Goal: Task Accomplishment & Management: Use online tool/utility

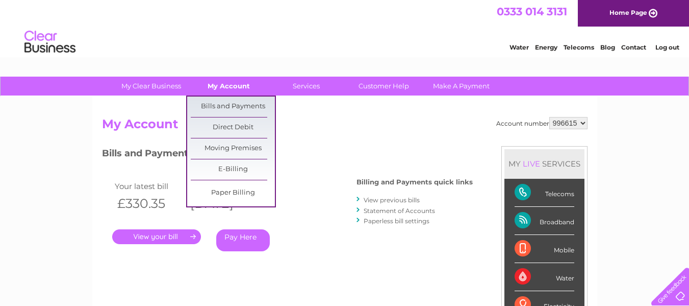
click at [220, 85] on link "My Account" at bounding box center [229, 86] width 84 height 19
click at [216, 109] on link "Bills and Payments" at bounding box center [233, 106] width 84 height 20
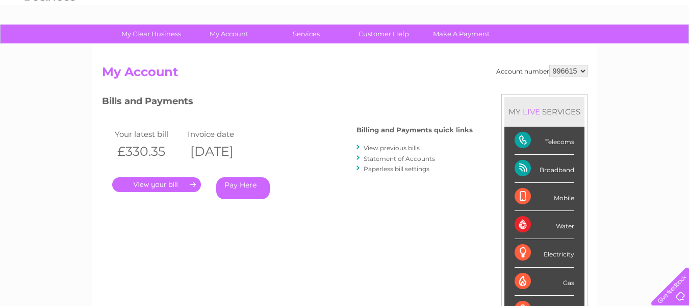
scroll to position [51, 0]
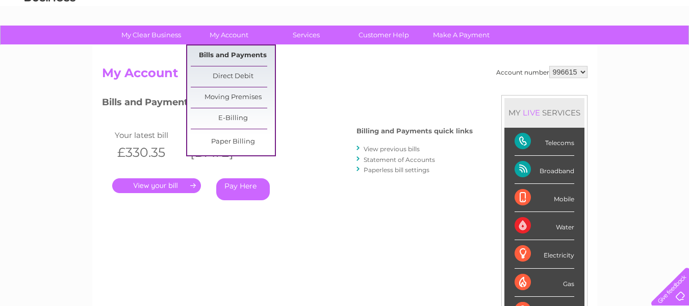
click at [234, 56] on link "Bills and Payments" at bounding box center [233, 55] width 84 height 20
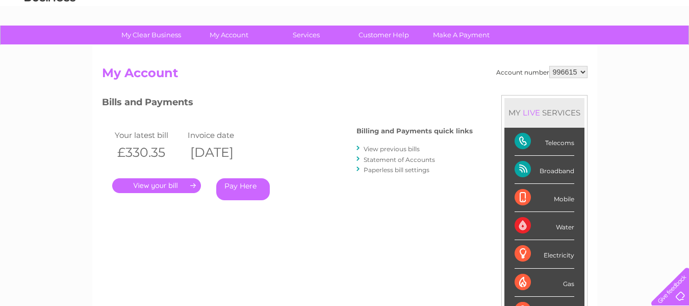
click at [165, 186] on link "." at bounding box center [156, 185] width 89 height 15
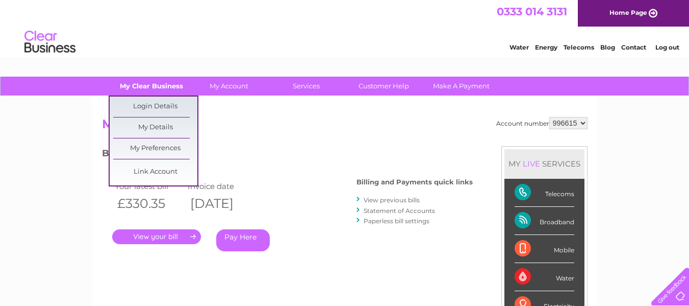
click at [170, 84] on link "My Clear Business" at bounding box center [151, 86] width 84 height 19
click at [157, 128] on link "My Details" at bounding box center [155, 127] width 84 height 20
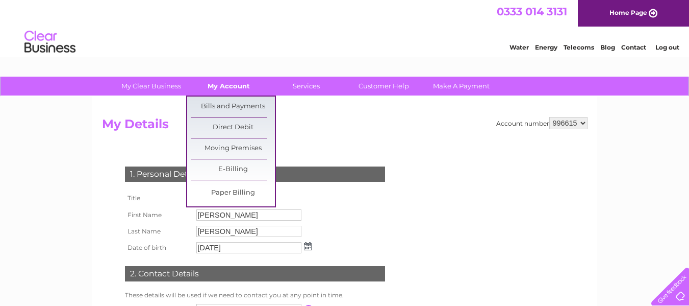
click at [230, 82] on link "My Account" at bounding box center [229, 86] width 84 height 19
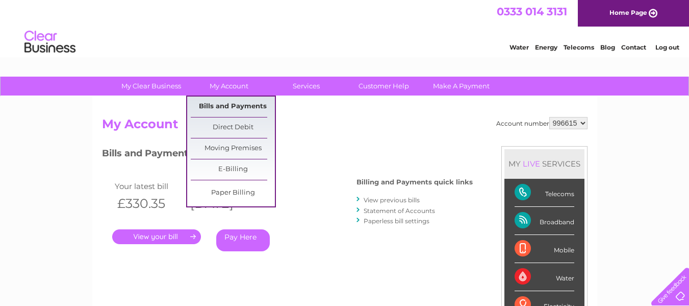
click at [239, 108] on link "Bills and Payments" at bounding box center [233, 106] width 84 height 20
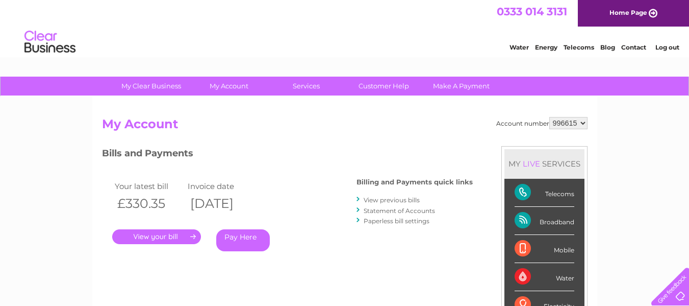
drag, startPoint x: 0, startPoint y: 0, endPoint x: 401, endPoint y: 211, distance: 453.6
click at [401, 211] on link "Statement of Accounts" at bounding box center [399, 211] width 71 height 8
click at [408, 202] on link "View previous bills" at bounding box center [392, 200] width 56 height 8
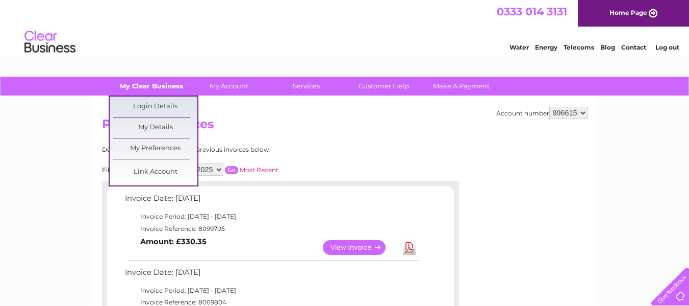
click at [162, 84] on link "My Clear Business" at bounding box center [151, 86] width 84 height 19
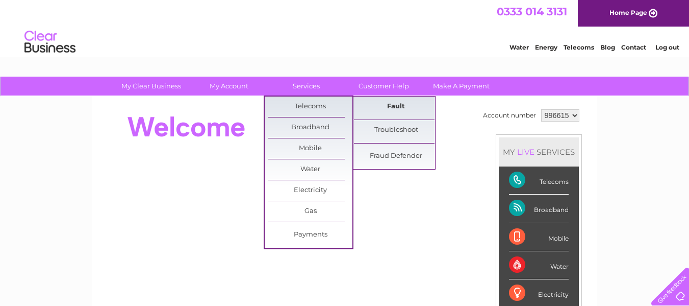
click at [397, 109] on link "Fault" at bounding box center [396, 106] width 84 height 20
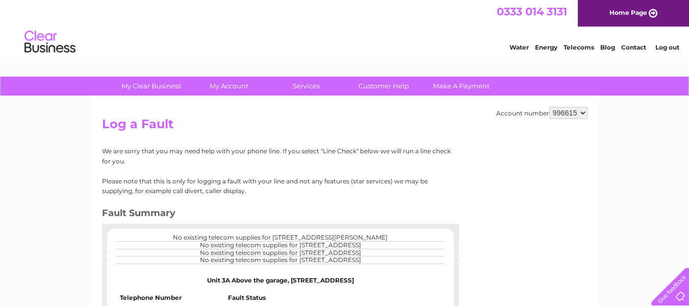
click at [492, 258] on div "Account number 996615 Log a Fault We are sorry that you may need help with your…" at bounding box center [344, 239] width 505 height 286
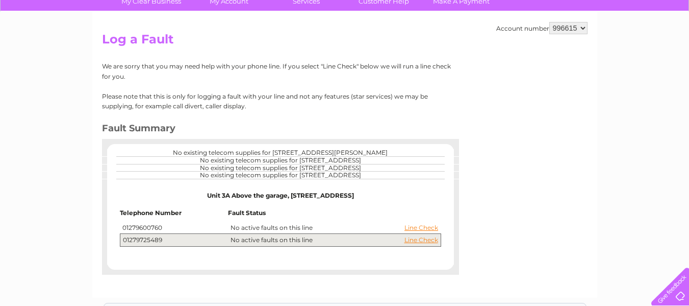
scroll to position [208, 0]
